Goal: Transaction & Acquisition: Book appointment/travel/reservation

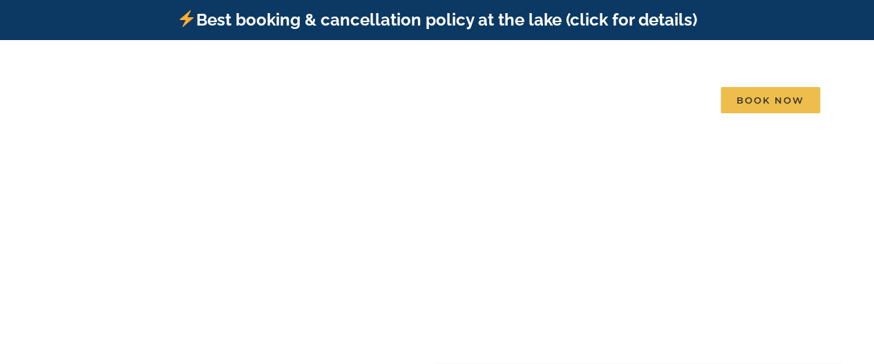
click at [0, 0] on div at bounding box center [0, 0] width 0 height 0
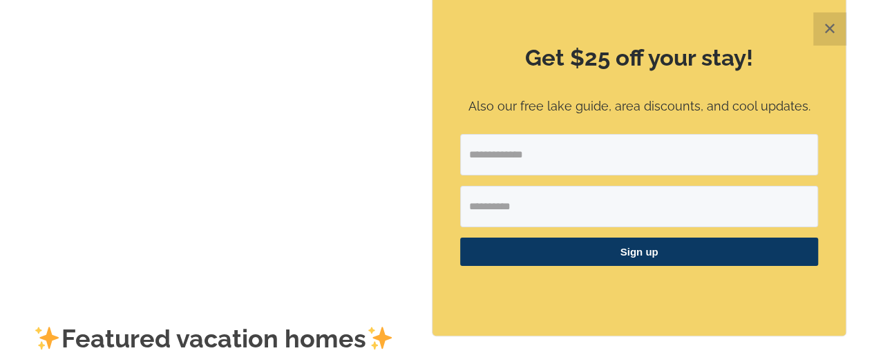
scroll to position [3, 0]
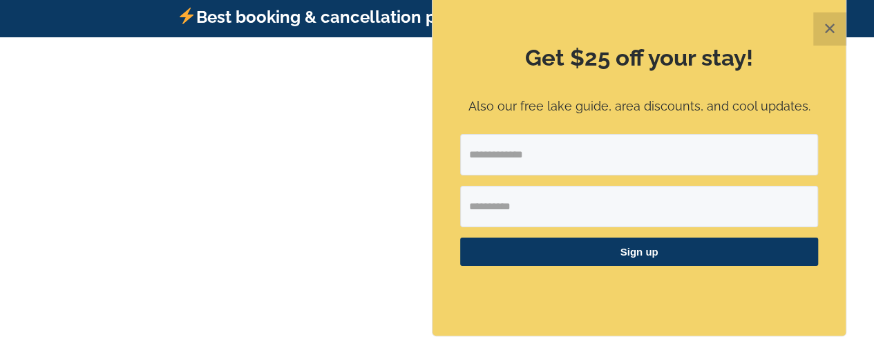
click at [829, 46] on button "✕" at bounding box center [830, 28] width 33 height 33
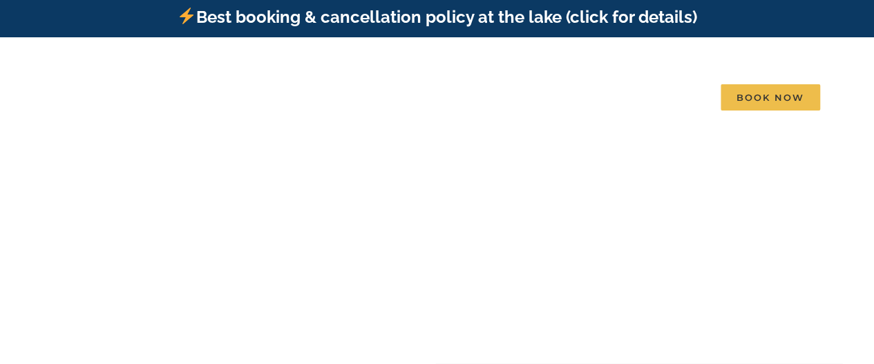
click at [208, 80] on img at bounding box center [171, 64] width 234 height 31
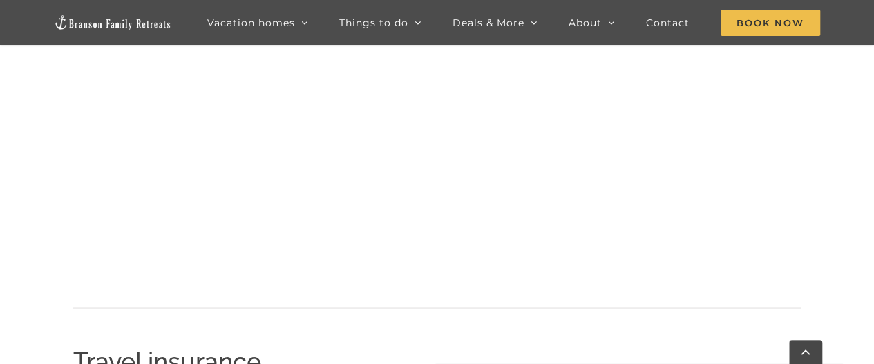
scroll to position [1420, 0]
